Goal: Transaction & Acquisition: Purchase product/service

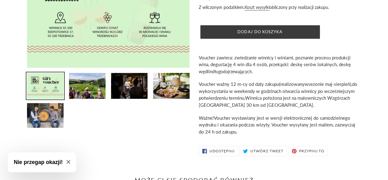
scroll to position [92, 0]
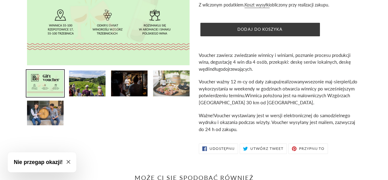
click at [178, 92] on img at bounding box center [172, 83] width 38 height 27
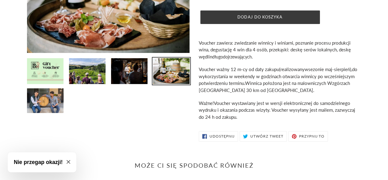
scroll to position [123, 0]
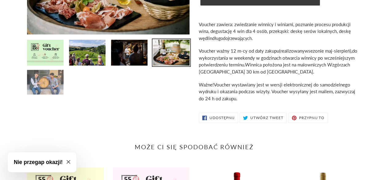
click at [54, 85] on img at bounding box center [45, 82] width 38 height 26
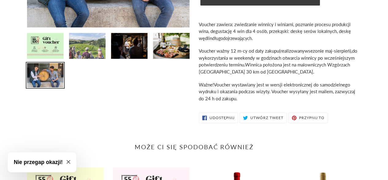
click at [82, 56] on img at bounding box center [87, 45] width 38 height 27
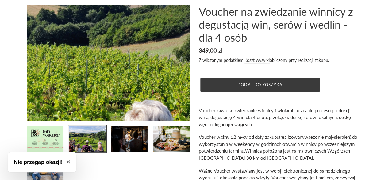
scroll to position [61, 0]
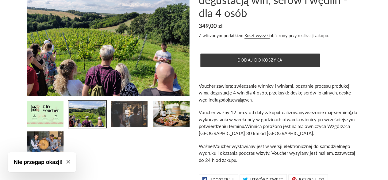
click at [128, 117] on img at bounding box center [130, 113] width 38 height 27
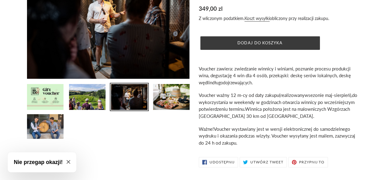
scroll to position [92, 0]
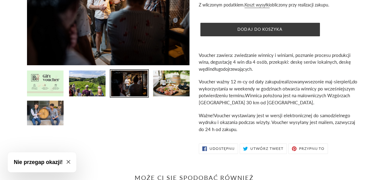
click at [54, 87] on img at bounding box center [45, 83] width 38 height 27
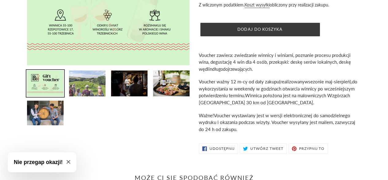
click at [101, 93] on img at bounding box center [87, 83] width 38 height 27
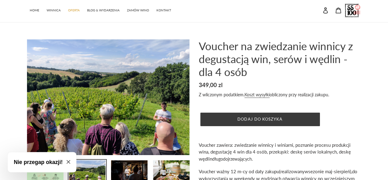
scroll to position [0, 0]
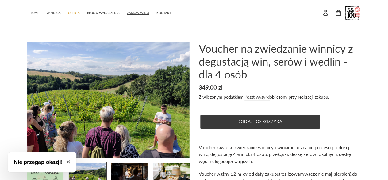
click at [143, 13] on span "ZAMÓW WINO" at bounding box center [138, 13] width 22 height 4
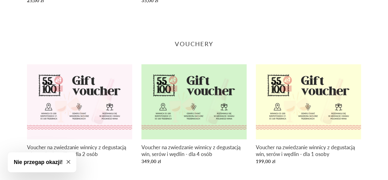
scroll to position [877, 0]
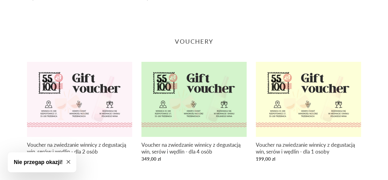
click at [72, 161] on button "Nie przegap okazji!" at bounding box center [42, 162] width 69 height 20
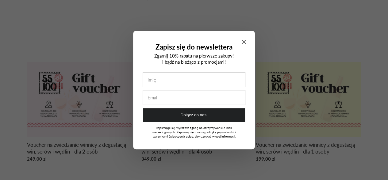
click at [243, 42] on icon "Close modal" at bounding box center [244, 42] width 4 height 4
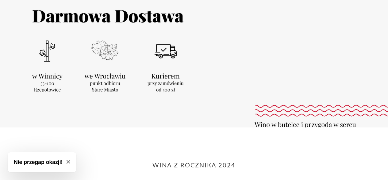
scroll to position [0, 0]
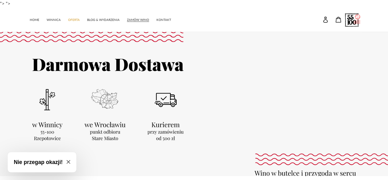
click at [171, 132] on div at bounding box center [194, 104] width 388 height 144
click at [111, 132] on div at bounding box center [194, 104] width 388 height 144
